Goal: Transaction & Acquisition: Book appointment/travel/reservation

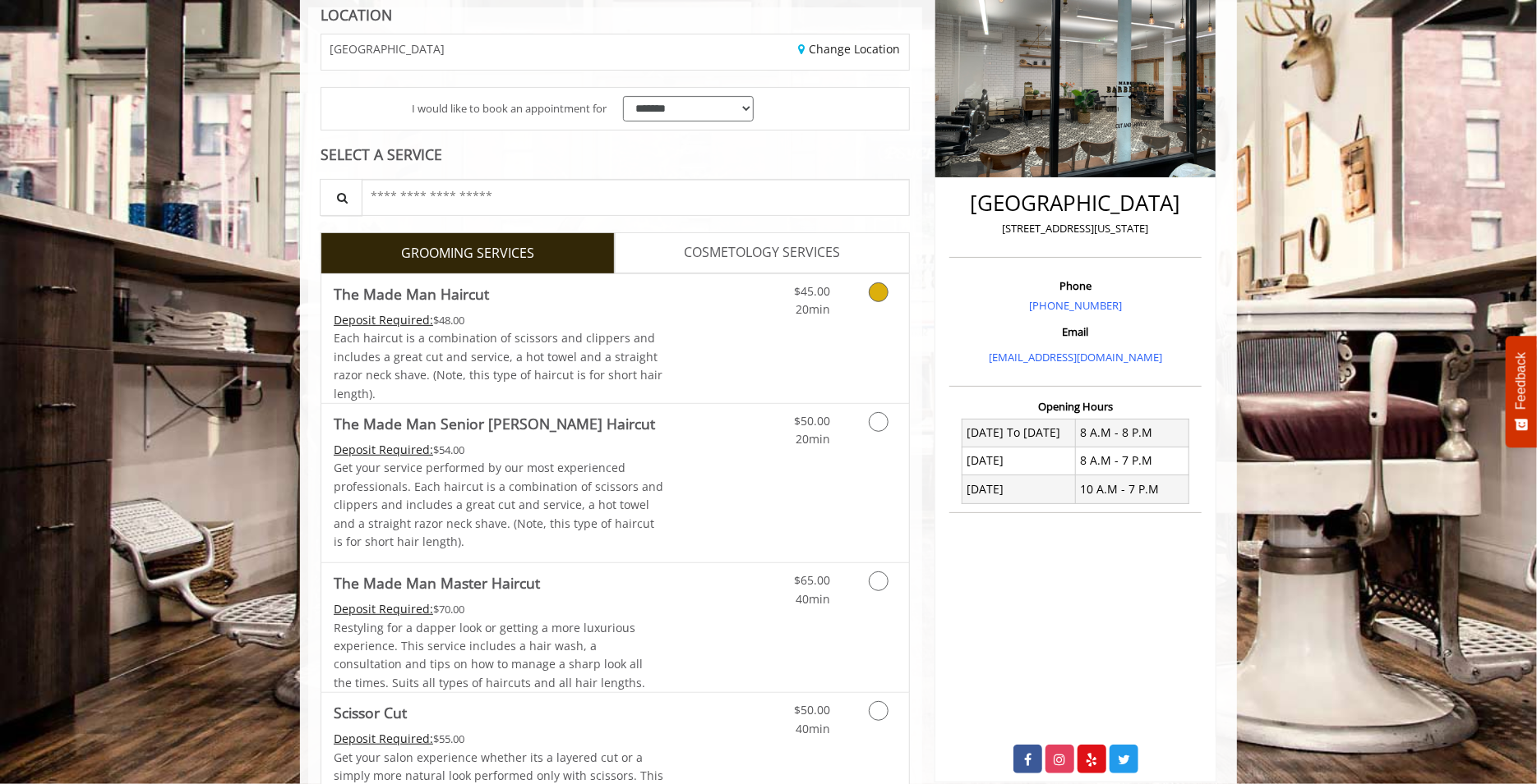
scroll to position [246, 0]
click at [875, 424] on icon "Grooming services" at bounding box center [878, 421] width 20 height 20
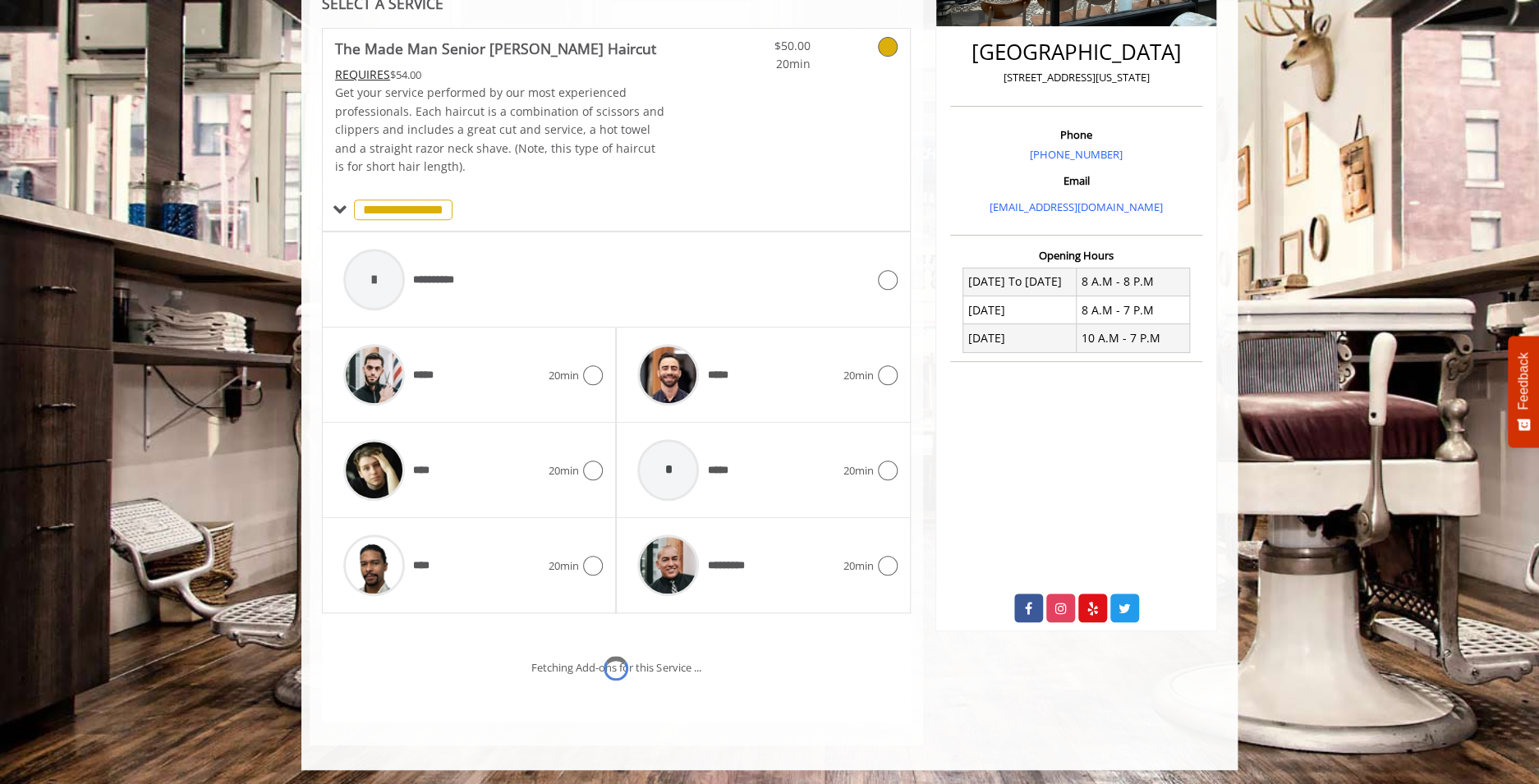
scroll to position [465, 0]
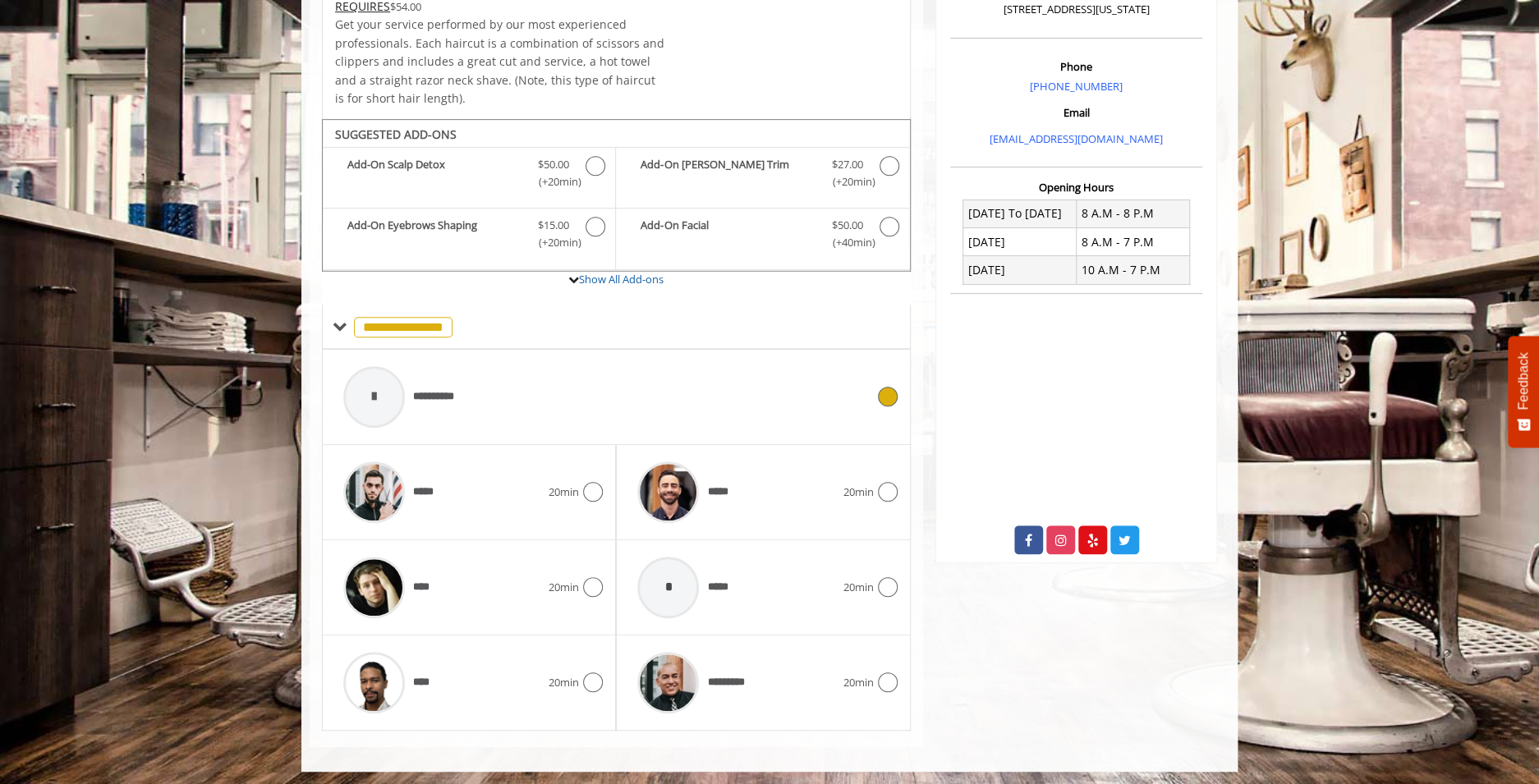
click at [370, 404] on div at bounding box center [375, 397] width 62 height 62
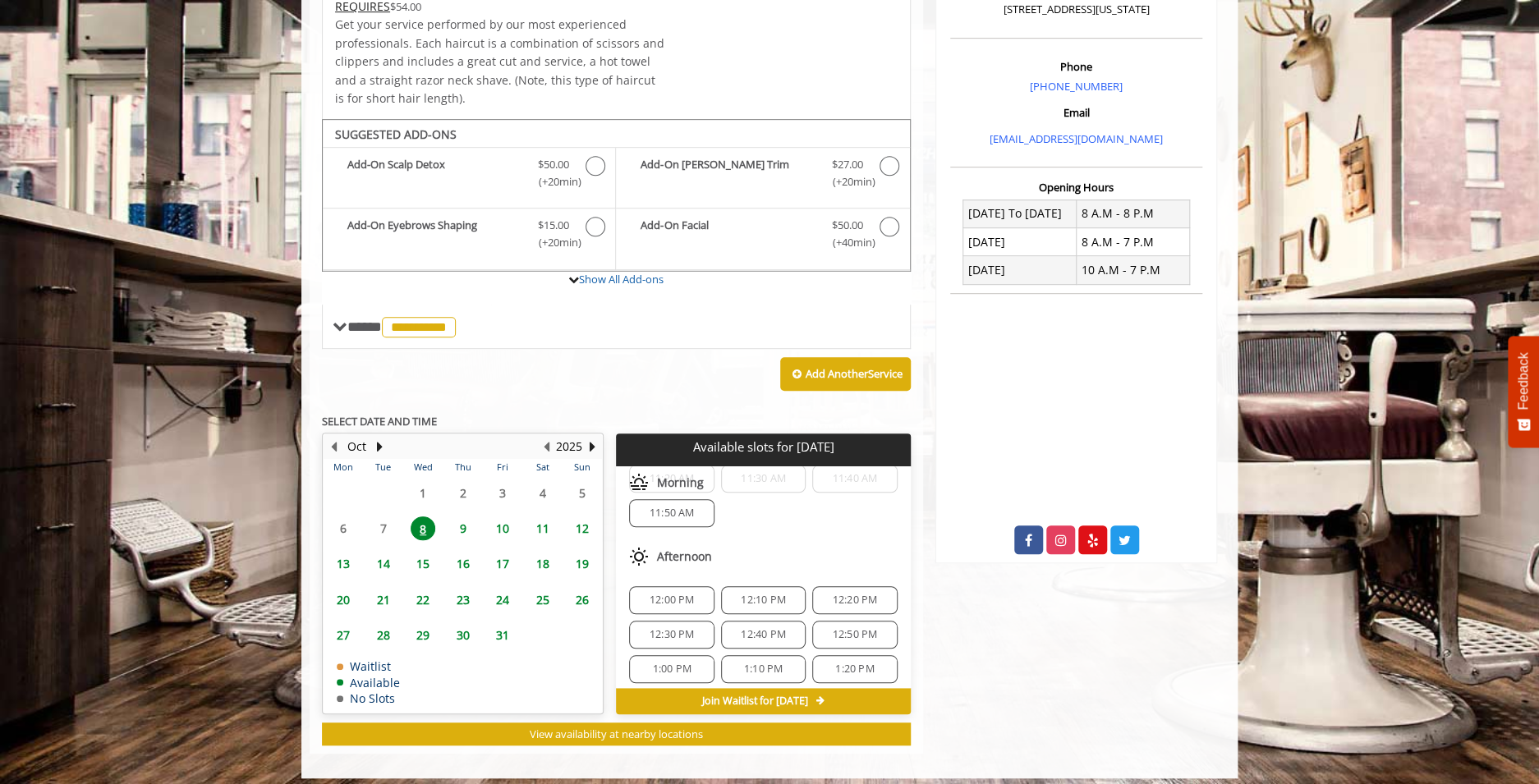
scroll to position [472, 0]
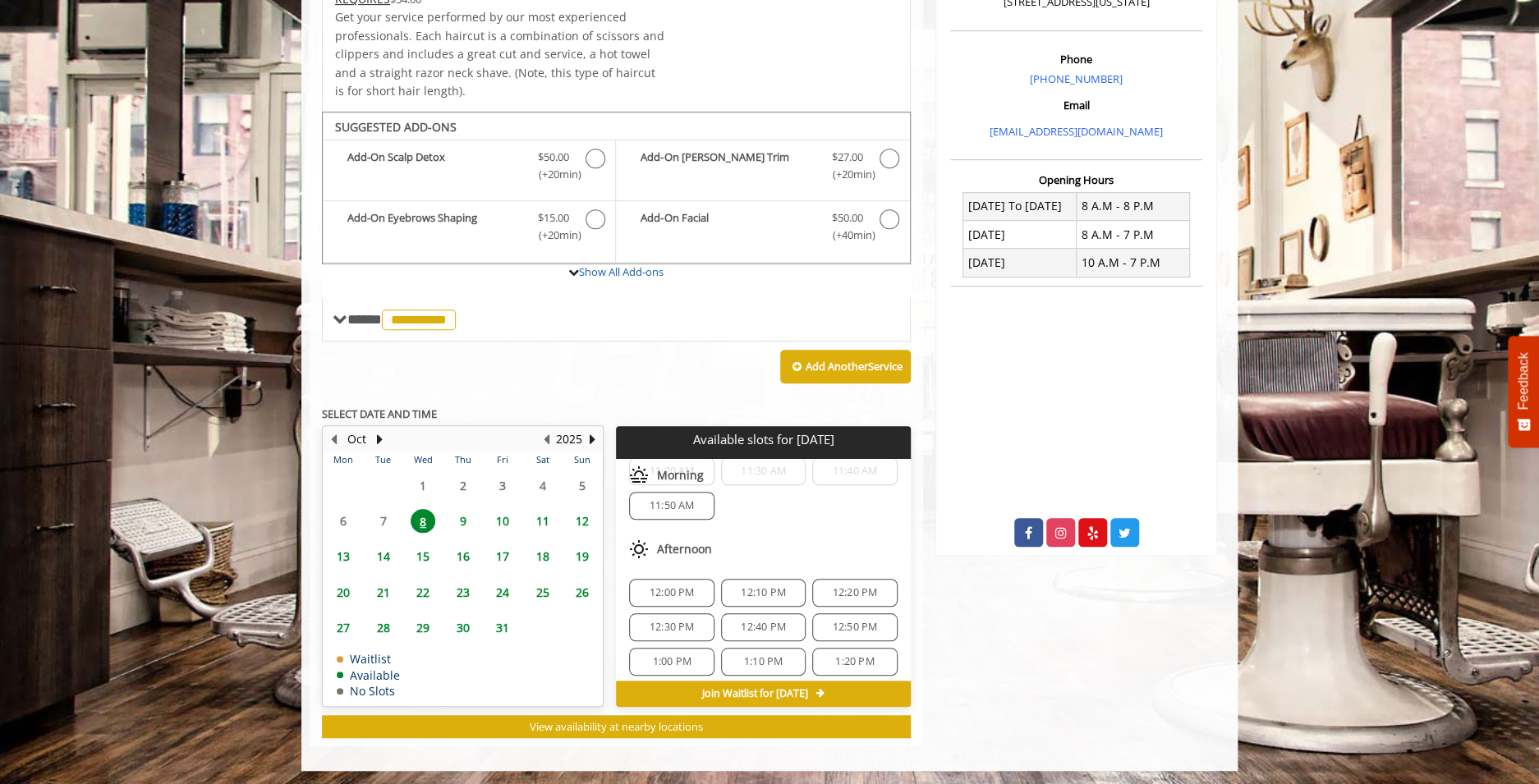
click at [687, 586] on span "12:00 PM" at bounding box center [673, 593] width 45 height 13
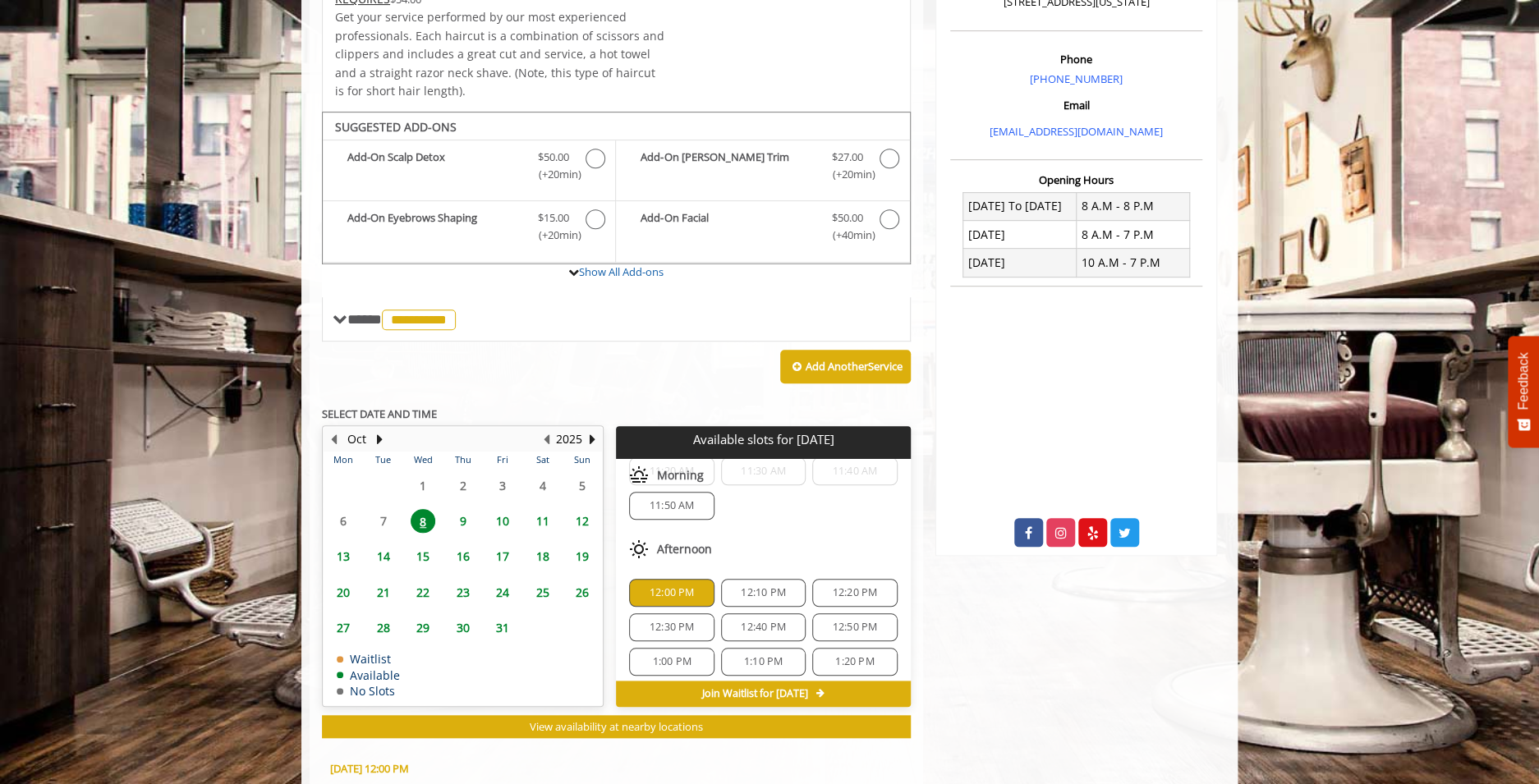
scroll to position [768, 0]
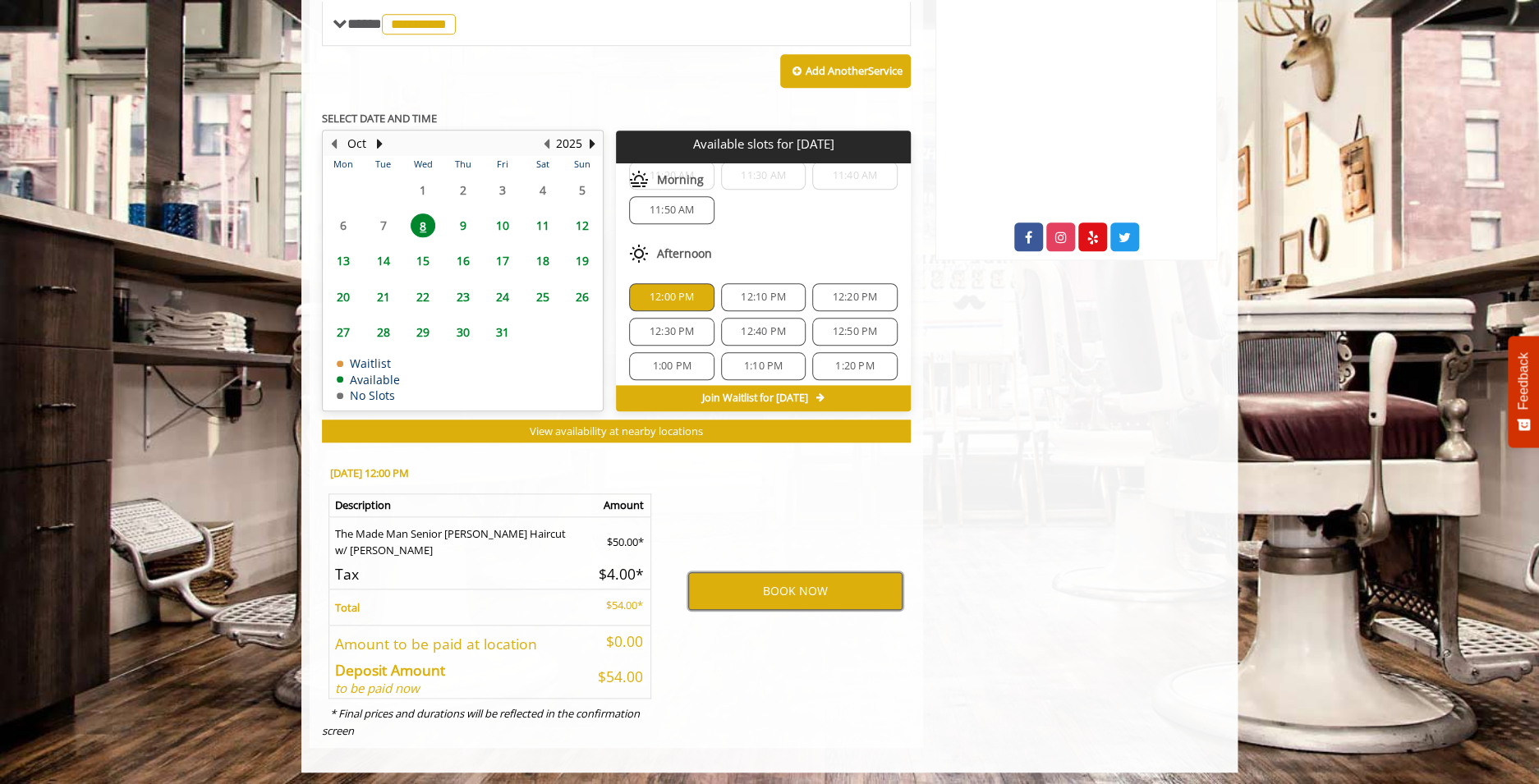
click at [710, 584] on button "BOOK NOW" at bounding box center [795, 591] width 215 height 37
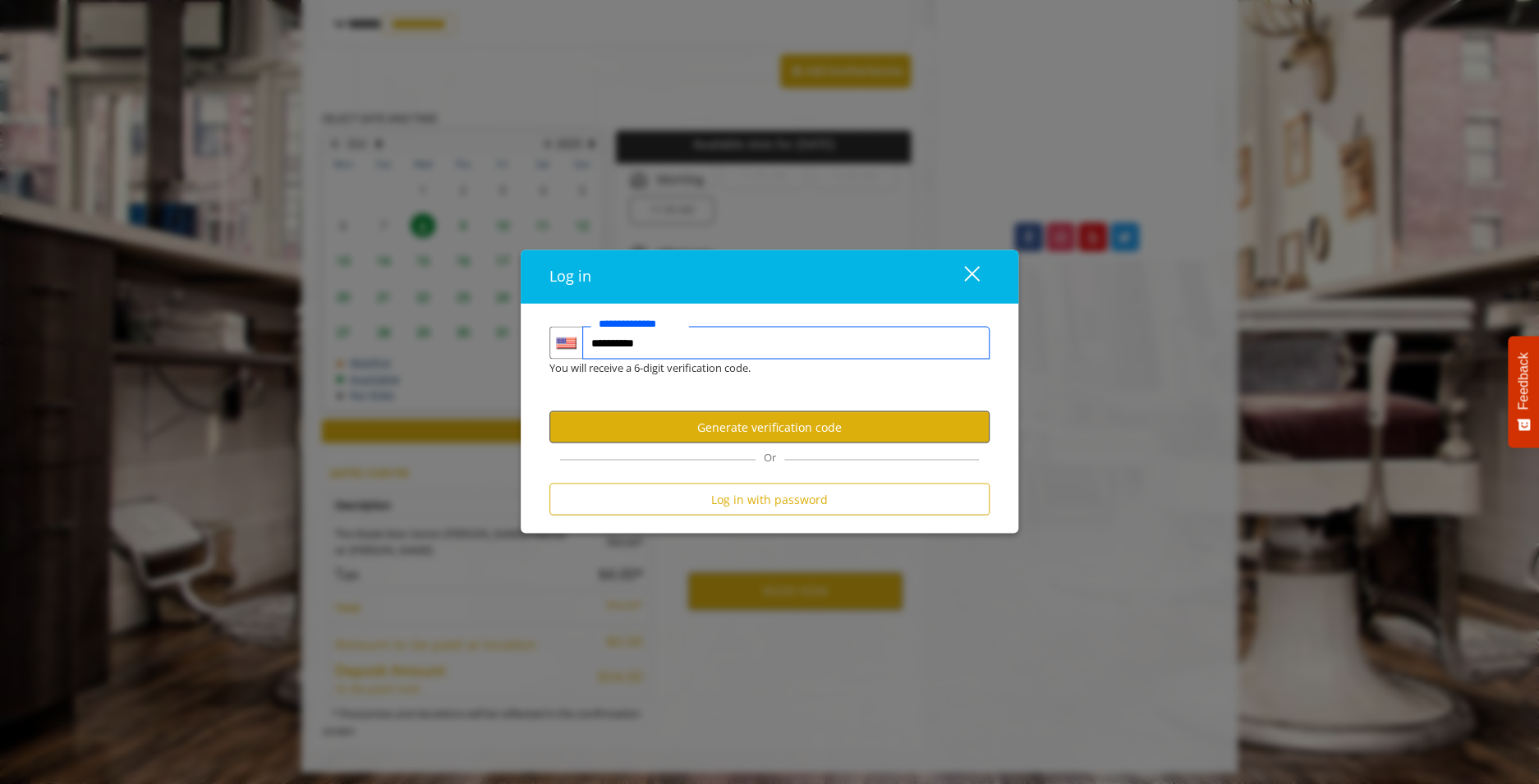
type input "**********"
click at [724, 422] on button "Generate verification code" at bounding box center [770, 427] width 440 height 32
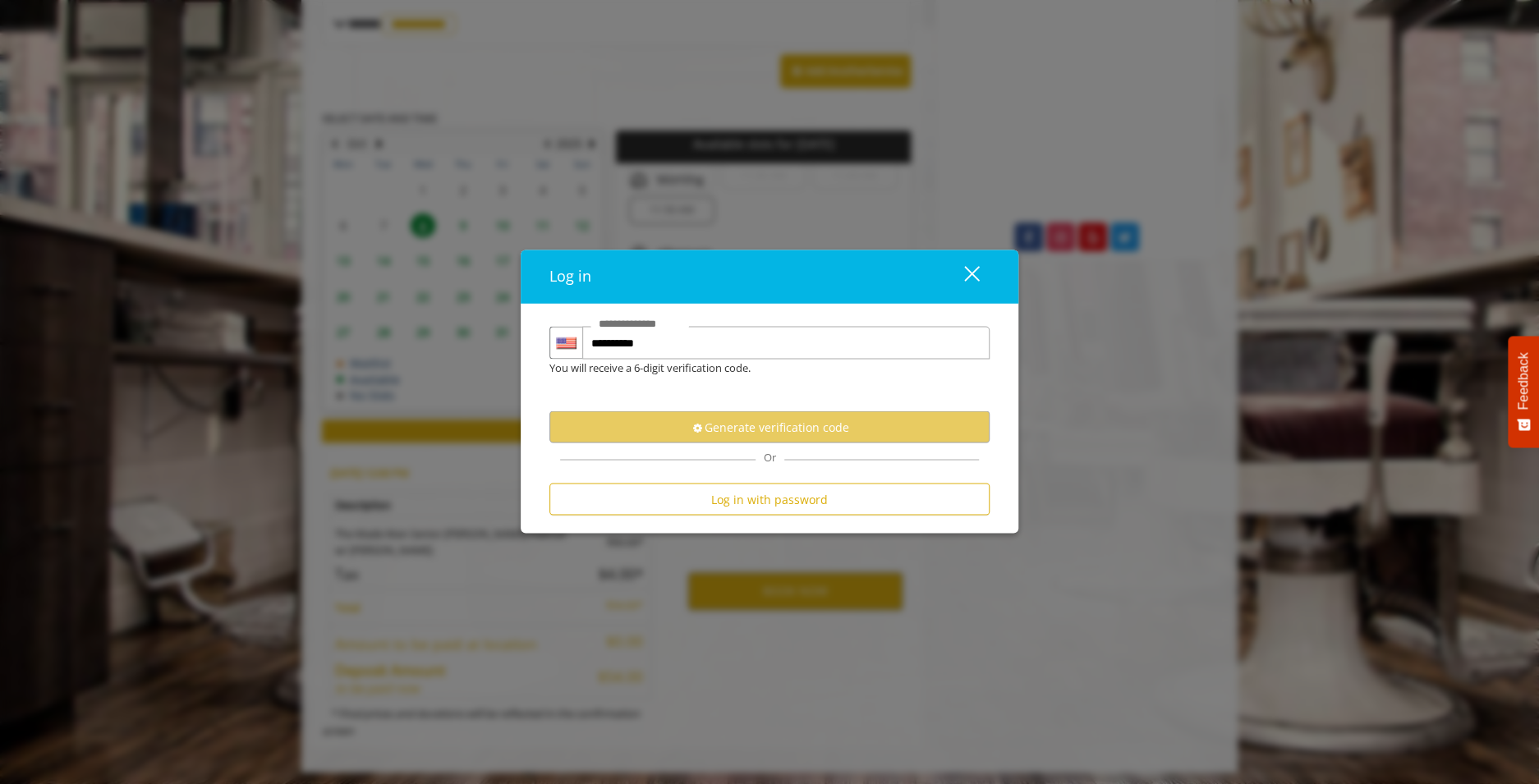
scroll to position [0, 0]
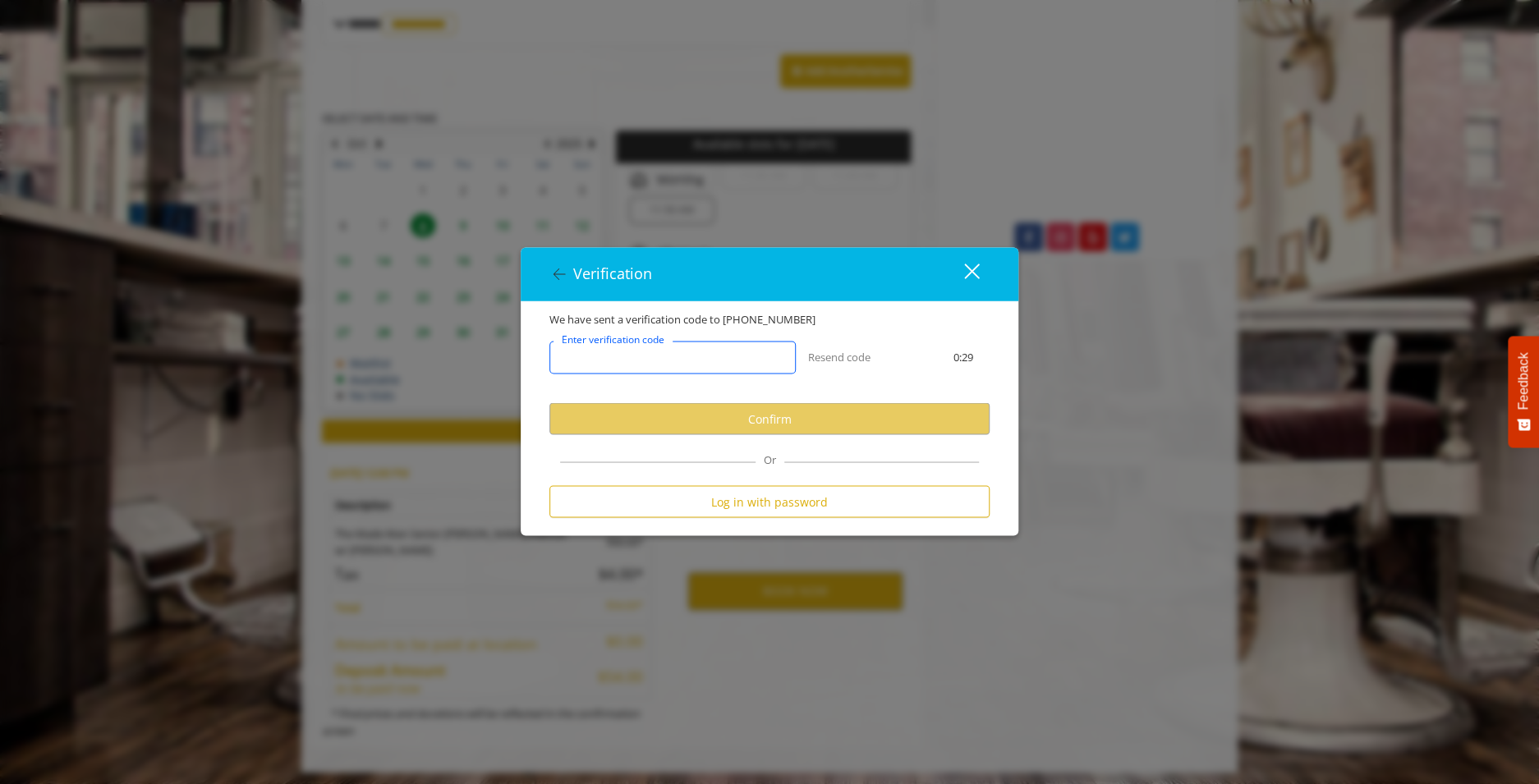
click at [751, 366] on input "Enter verification code" at bounding box center [673, 358] width 246 height 33
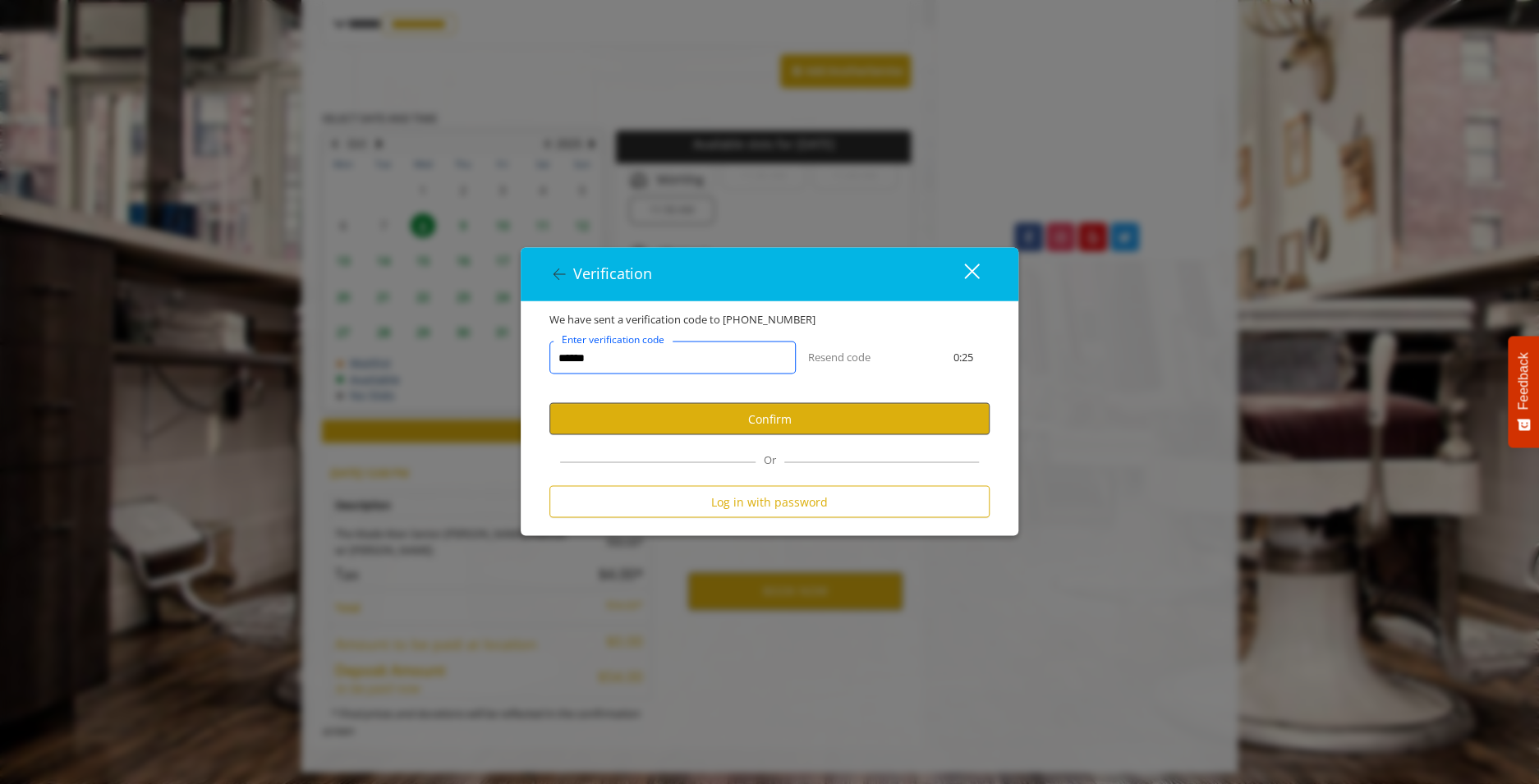
type input "******"
click at [784, 415] on button "Confirm" at bounding box center [770, 420] width 440 height 32
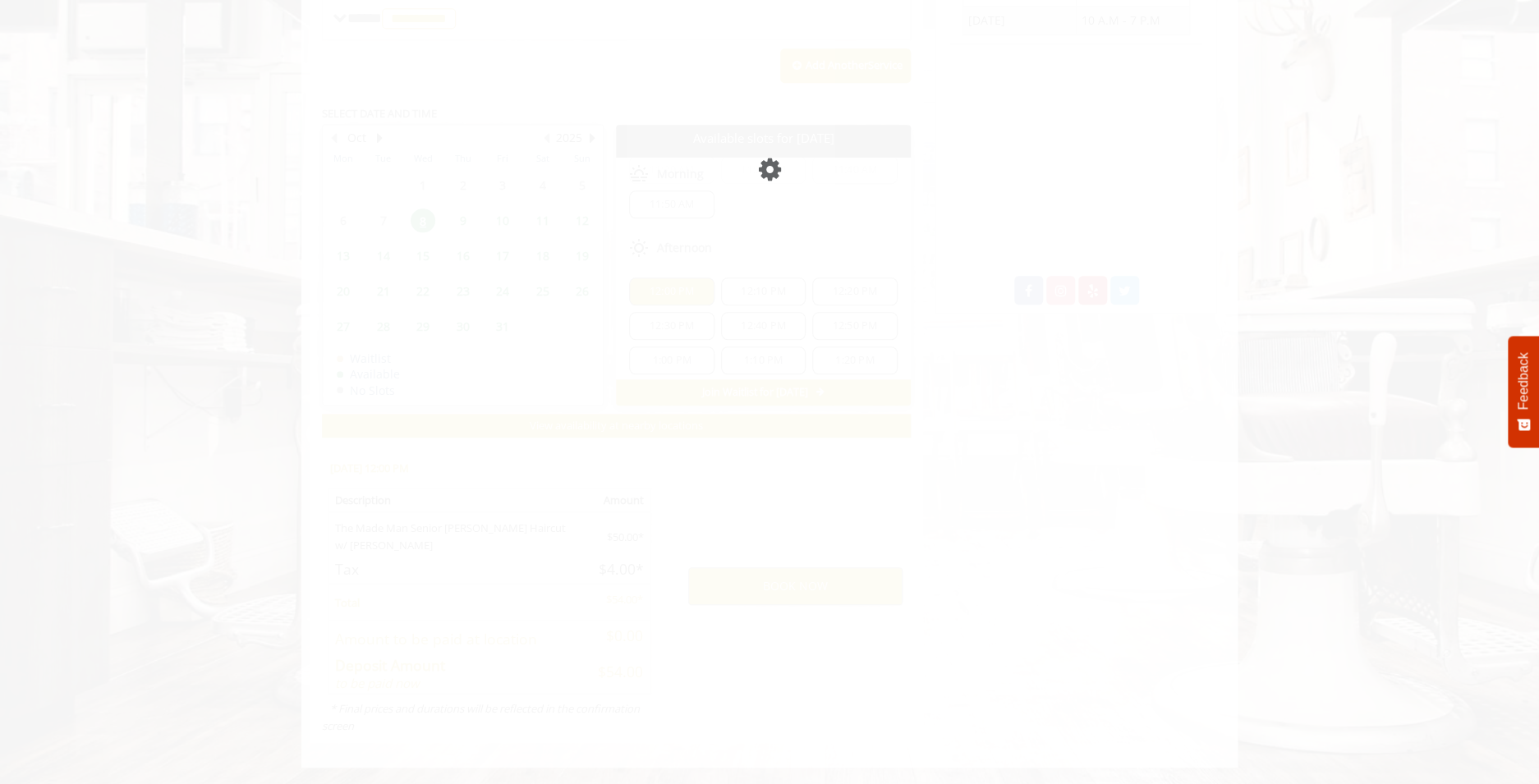
scroll to position [710, 0]
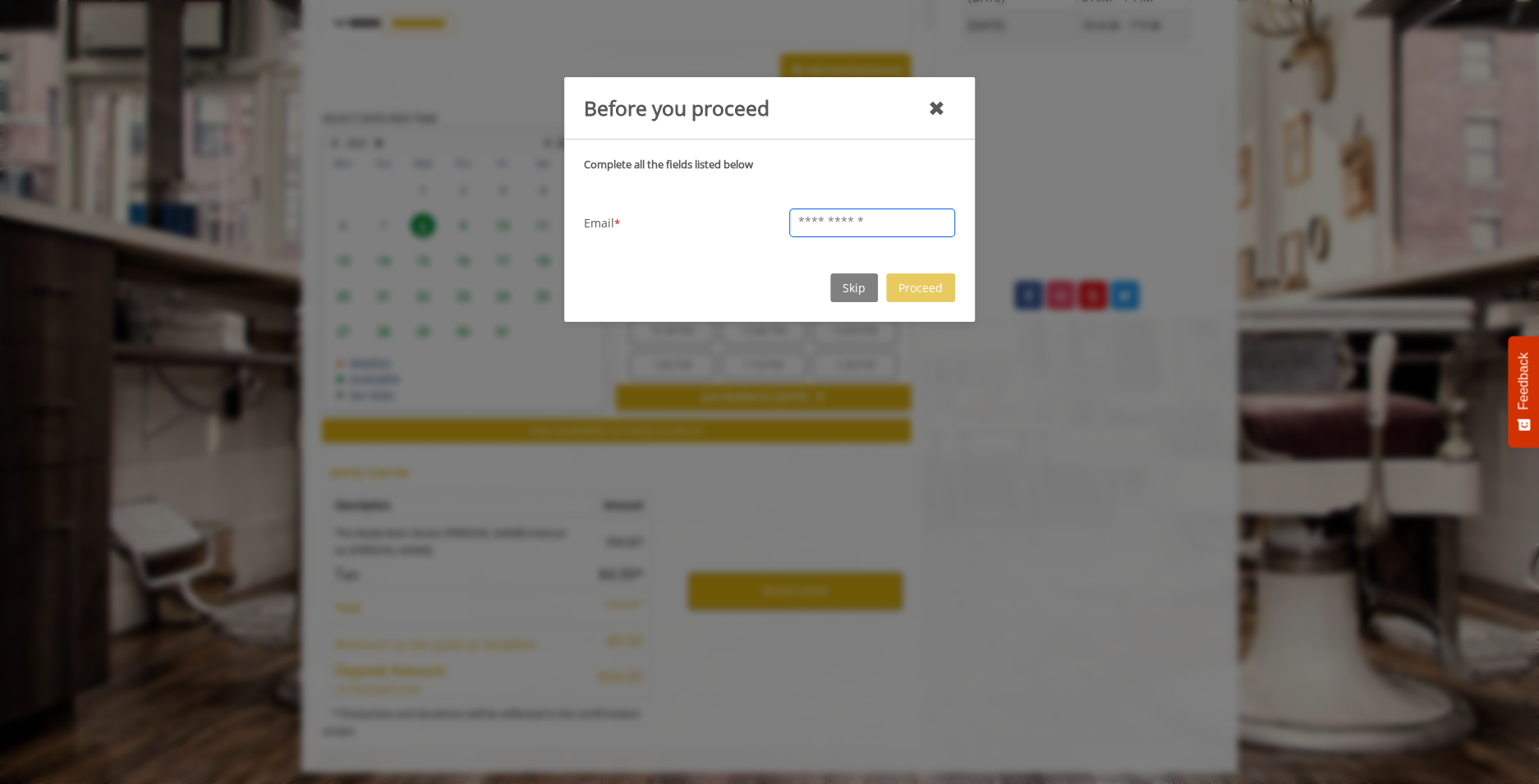
click at [878, 210] on input "text" at bounding box center [872, 223] width 166 height 29
click at [868, 225] on input "**********" at bounding box center [872, 223] width 166 height 29
type input "**********"
click at [917, 284] on button "Proceed" at bounding box center [921, 288] width 69 height 29
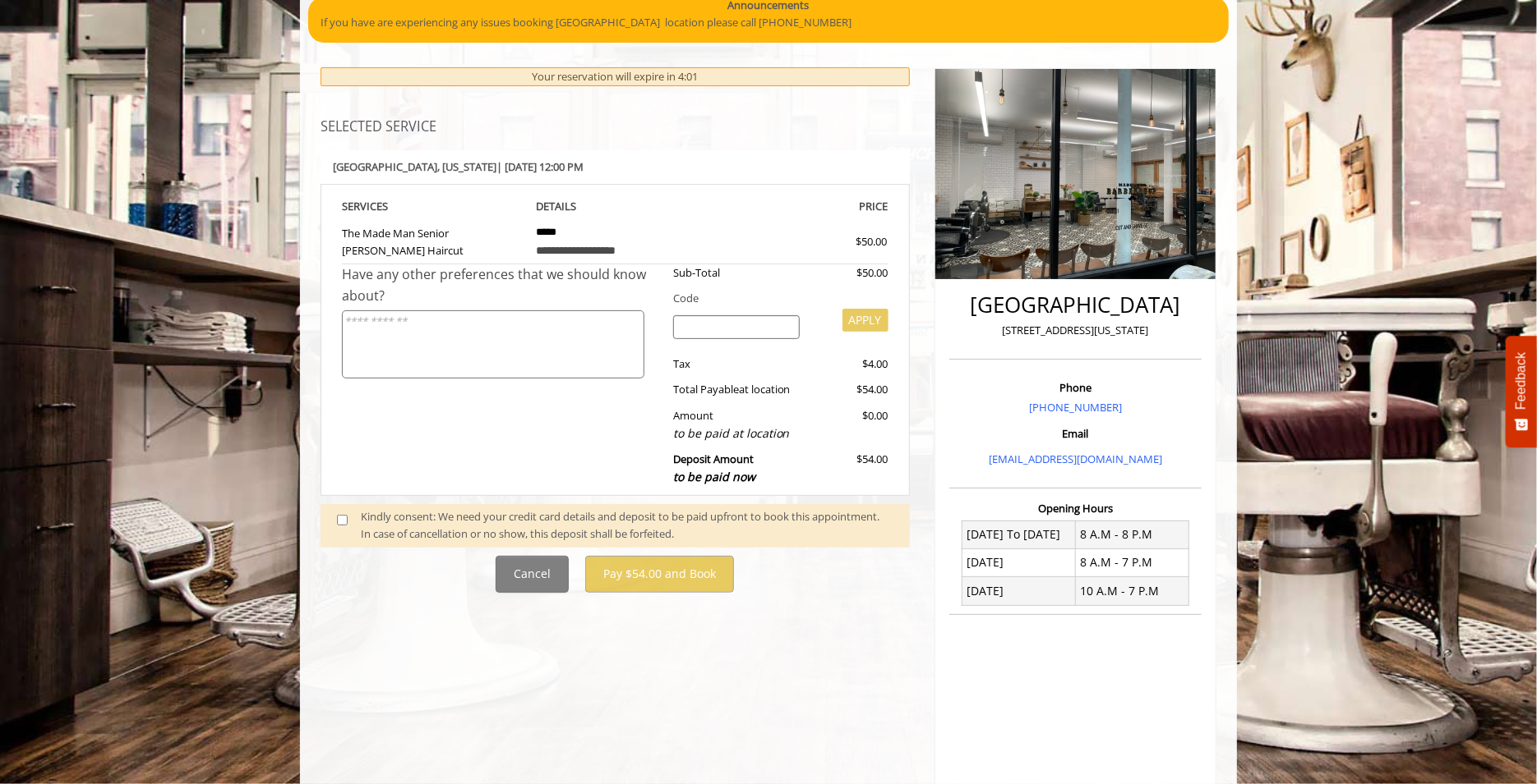
scroll to position [164, 0]
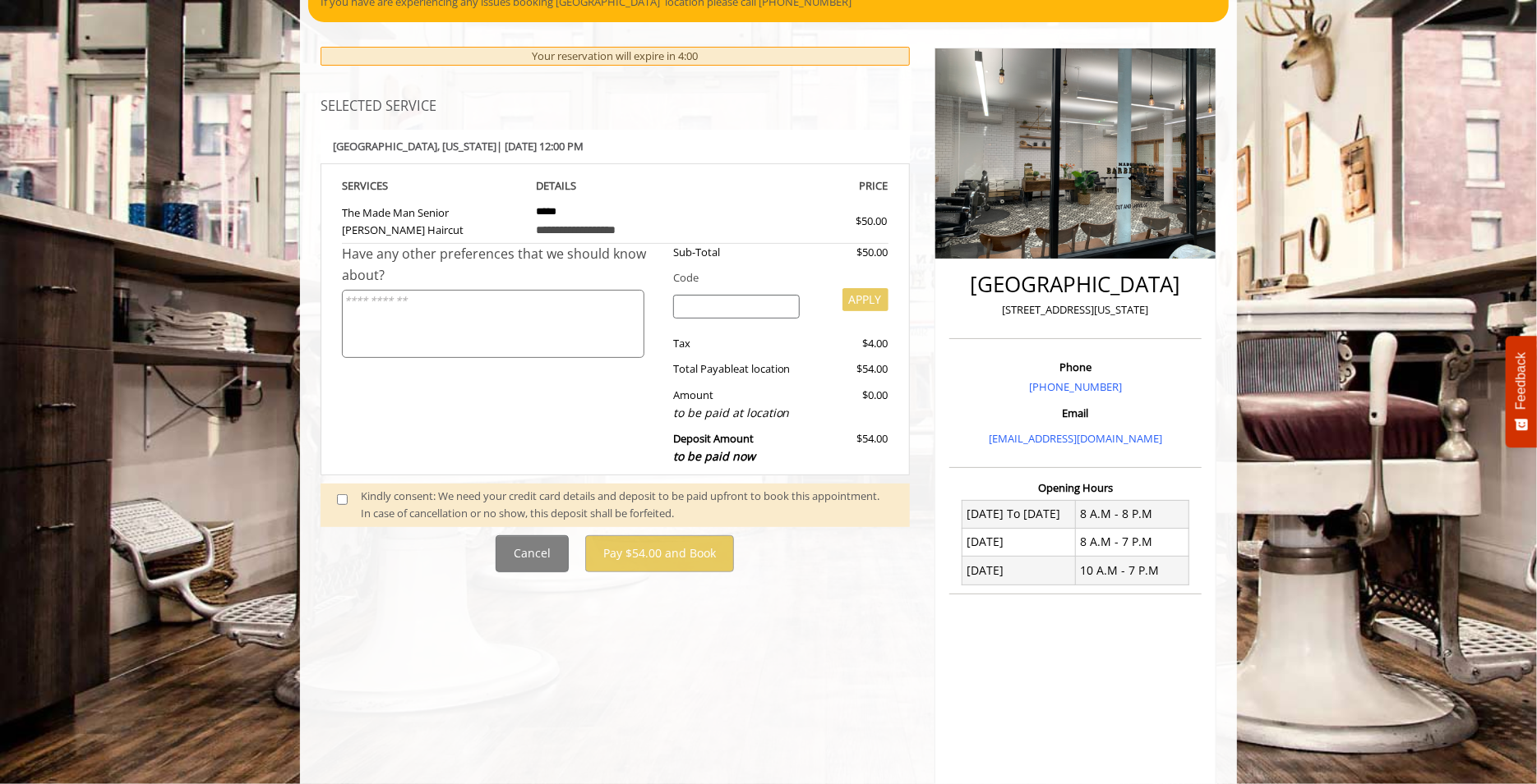
click at [351, 504] on span at bounding box center [349, 505] width 49 height 35
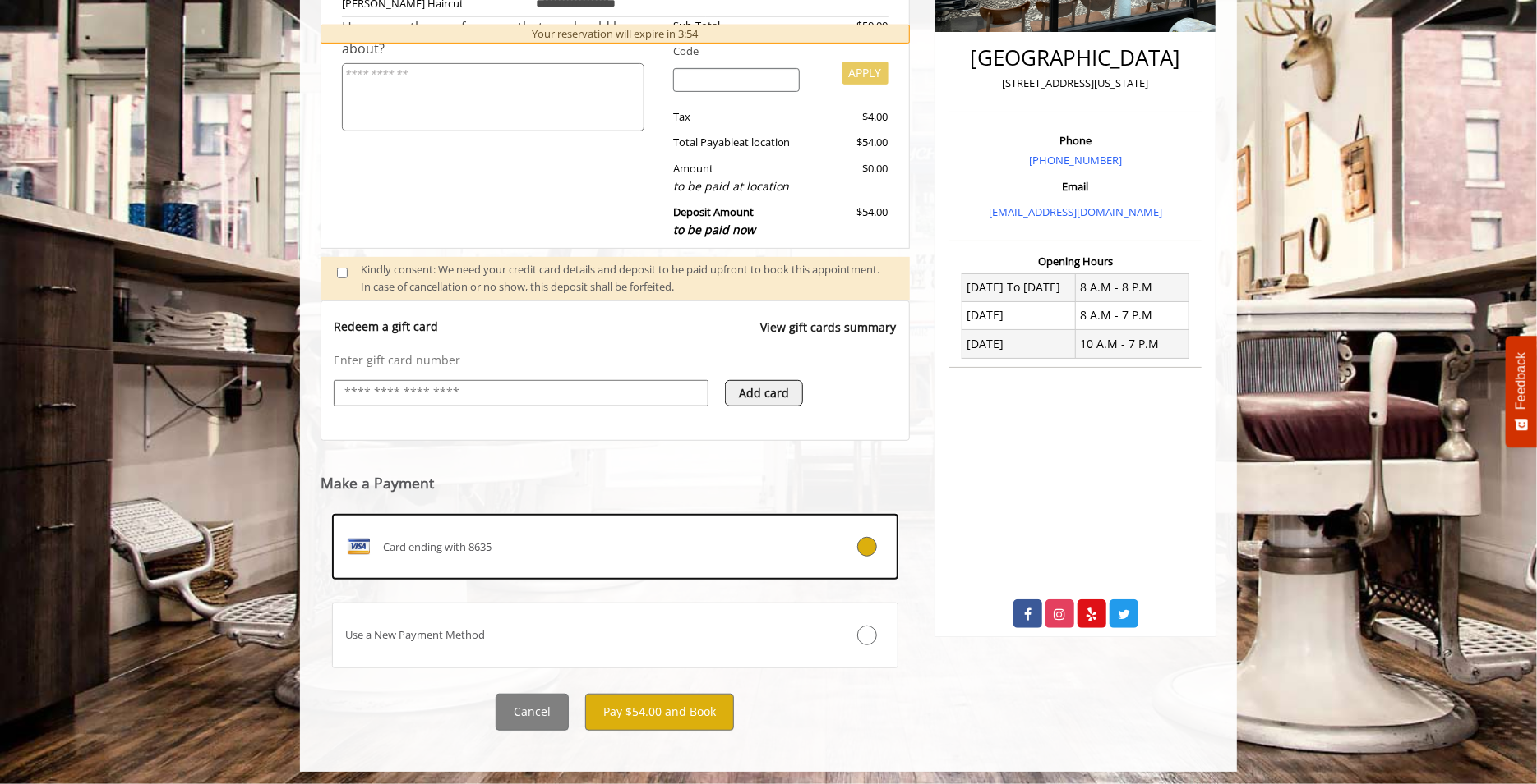
scroll to position [393, 0]
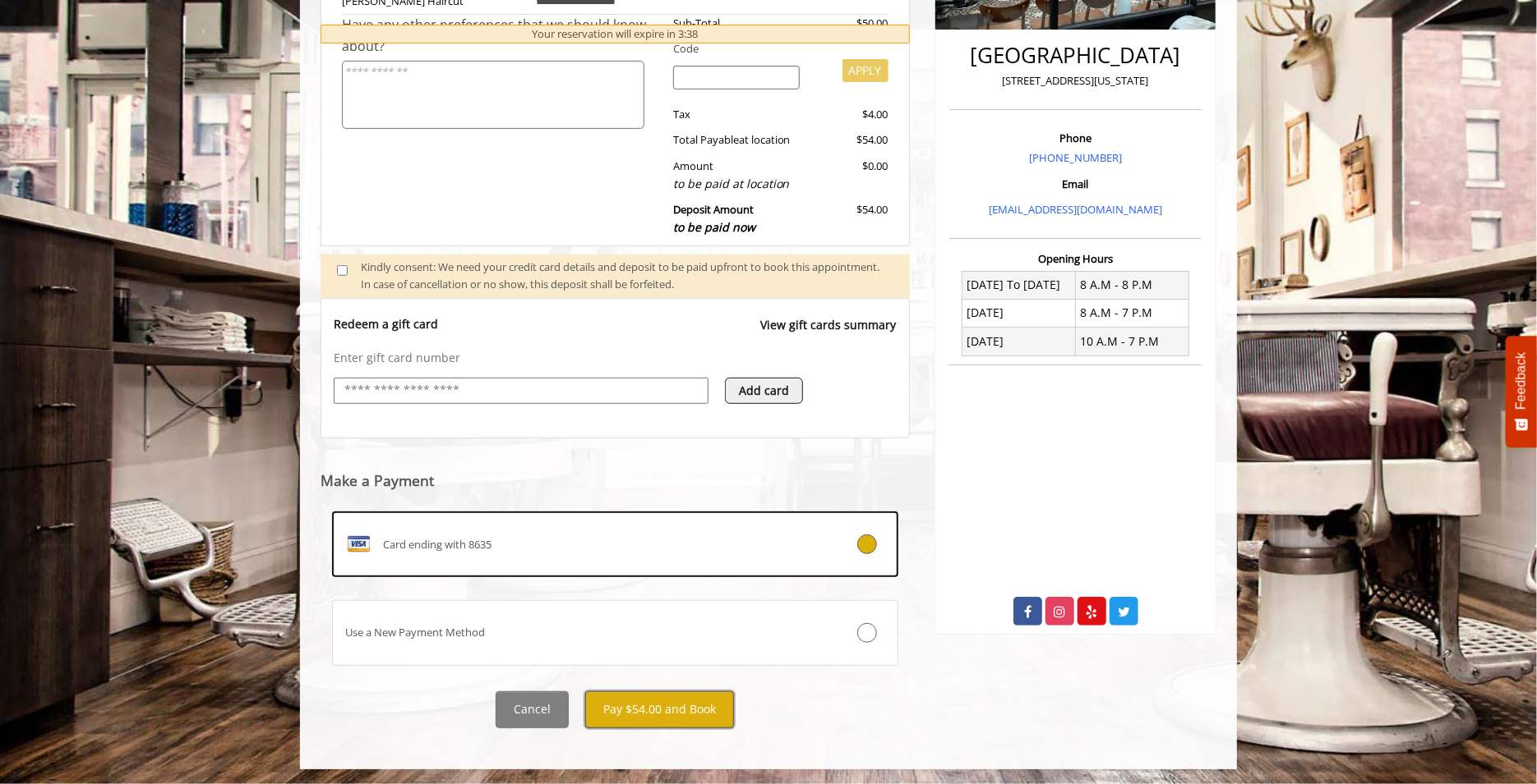
click at [641, 717] on button "Pay $54.00 and Book" at bounding box center [659, 709] width 149 height 37
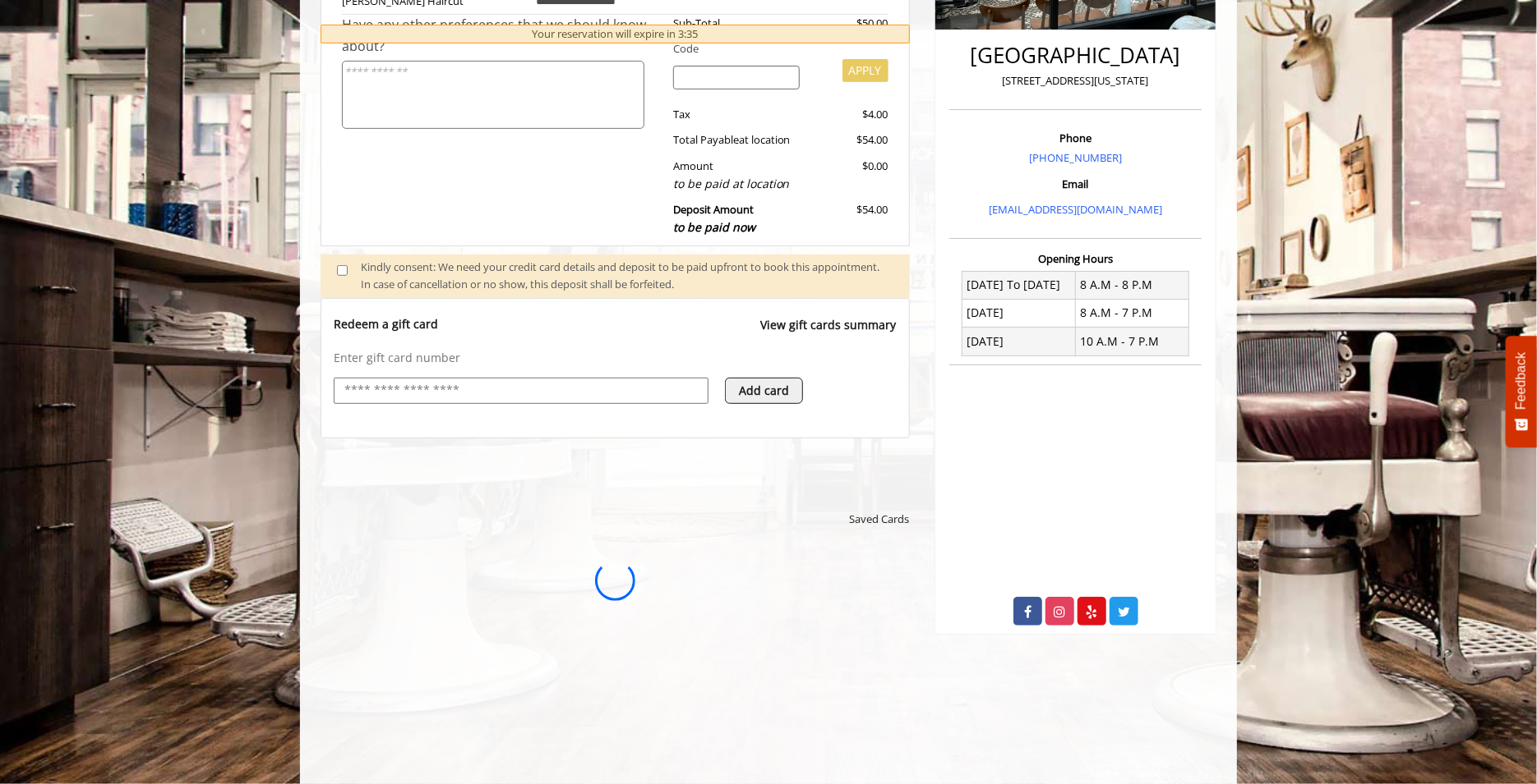
scroll to position [0, 0]
